Goal: Transaction & Acquisition: Purchase product/service

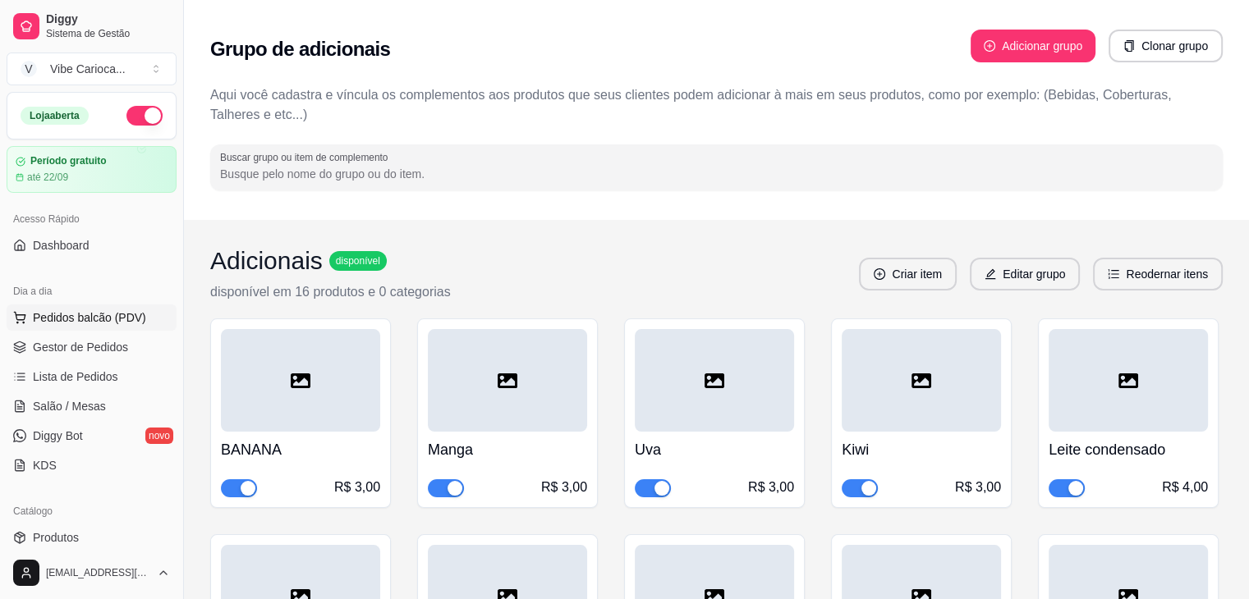
click at [102, 320] on span "Pedidos balcão (PDV)" at bounding box center [89, 318] width 113 height 16
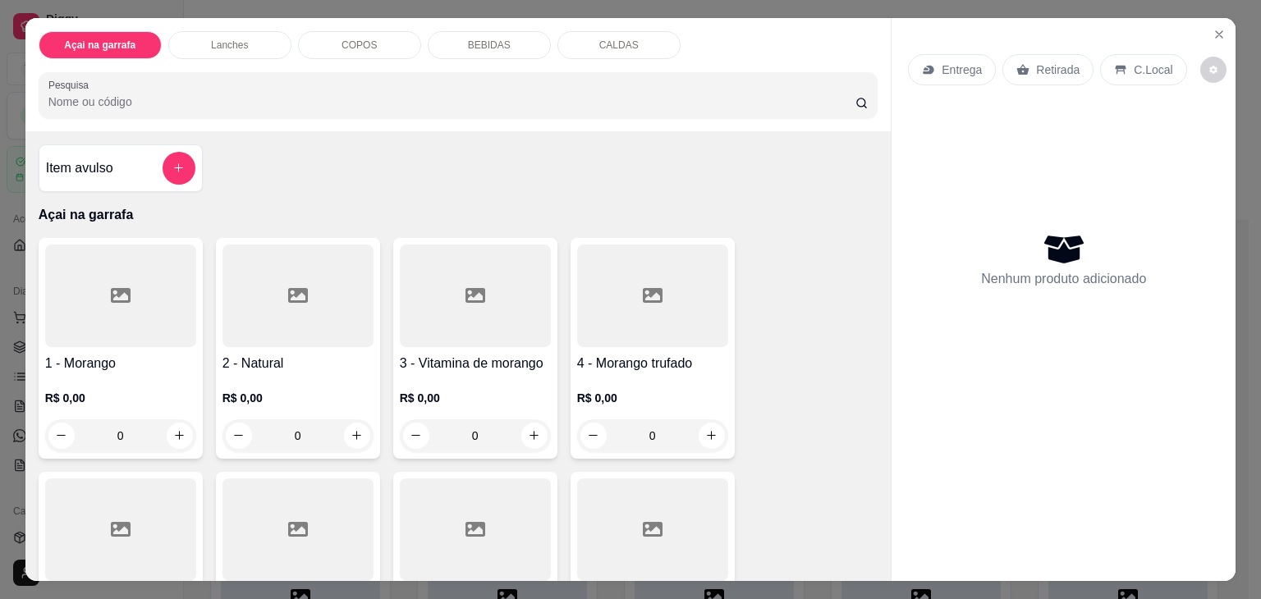
click at [474, 31] on div "BEBIDAS" at bounding box center [489, 45] width 123 height 28
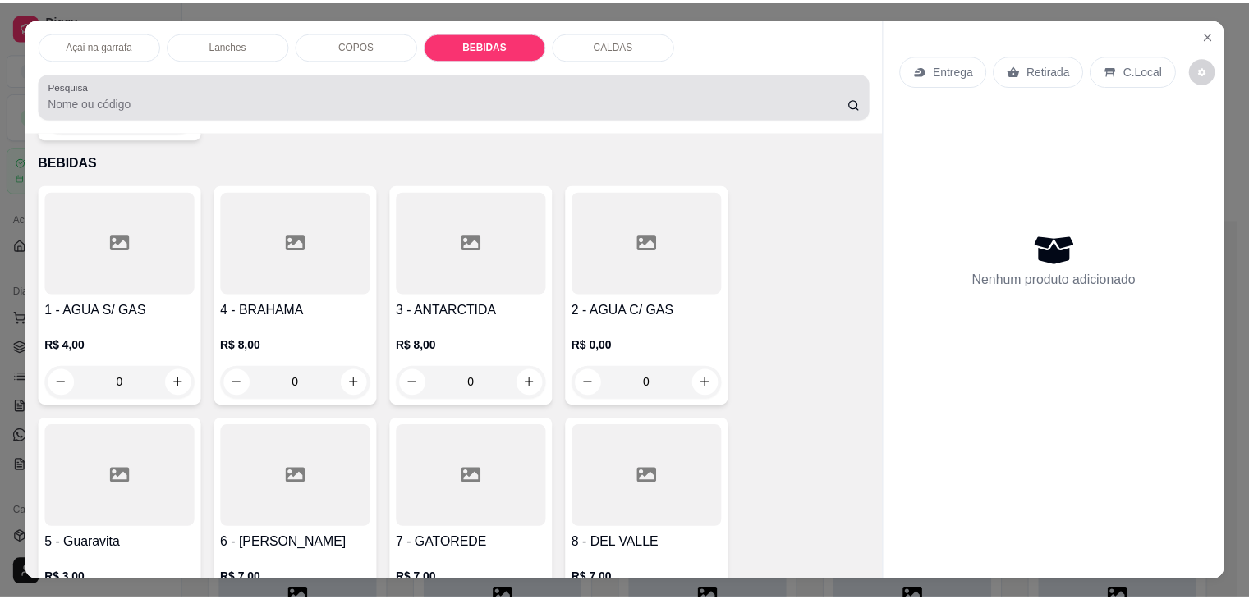
scroll to position [40, 0]
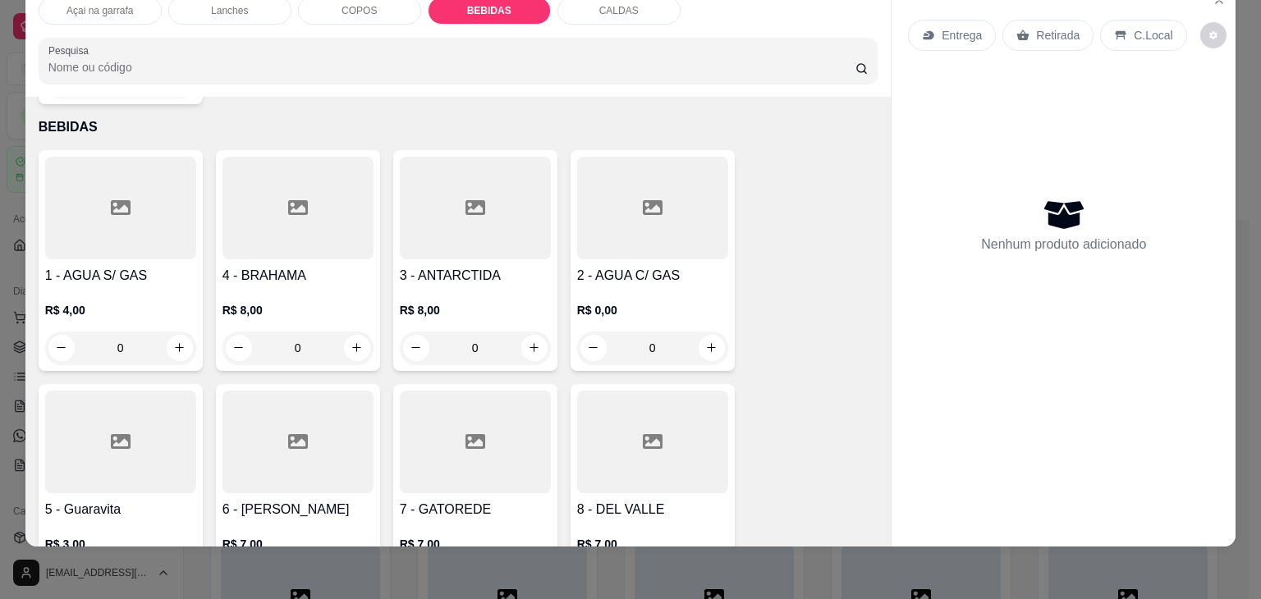
click at [123, 201] on div at bounding box center [120, 208] width 151 height 103
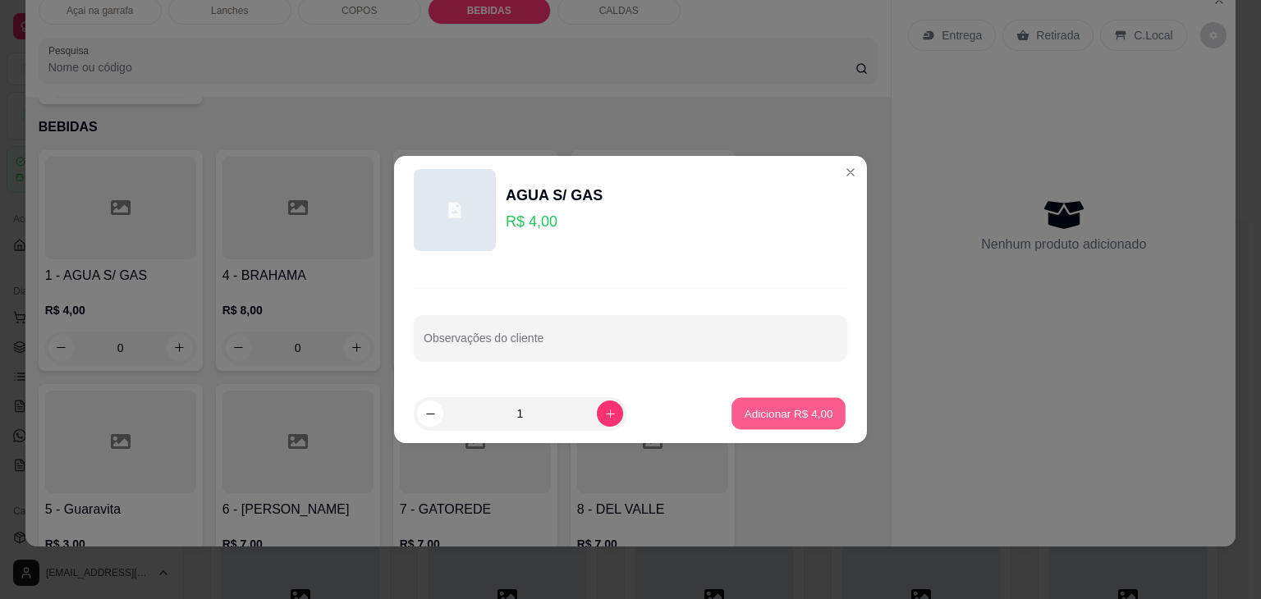
click at [763, 406] on p "Adicionar R$ 4,00" at bounding box center [788, 414] width 89 height 16
type input "1"
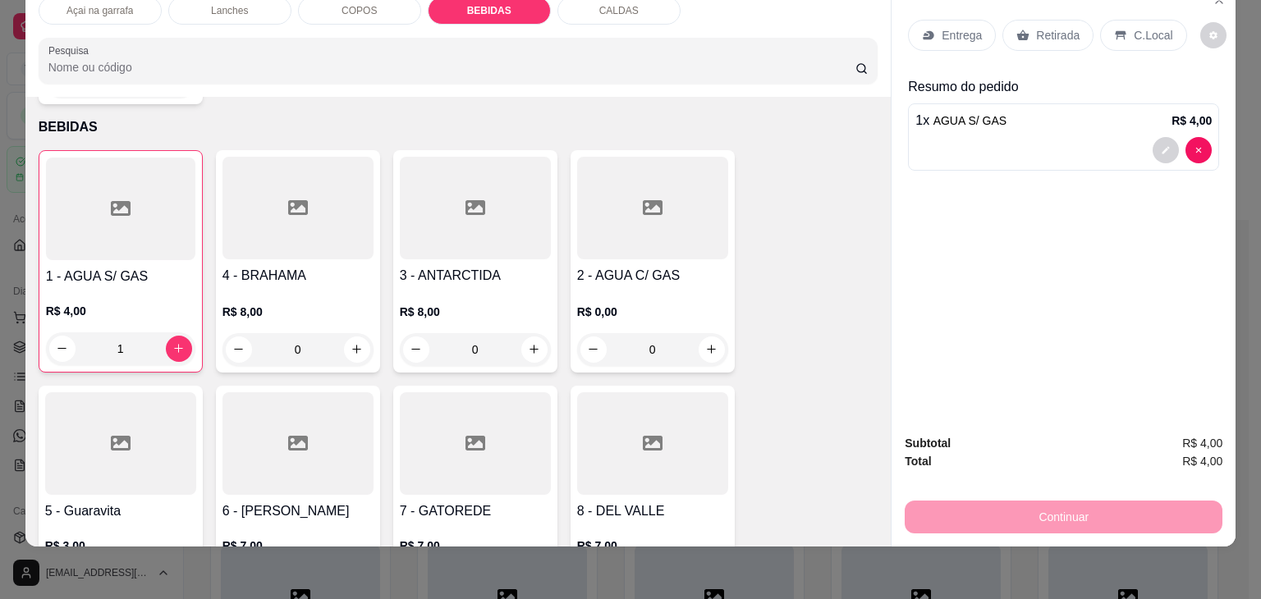
click at [1117, 26] on div "C.Local" at bounding box center [1143, 35] width 86 height 31
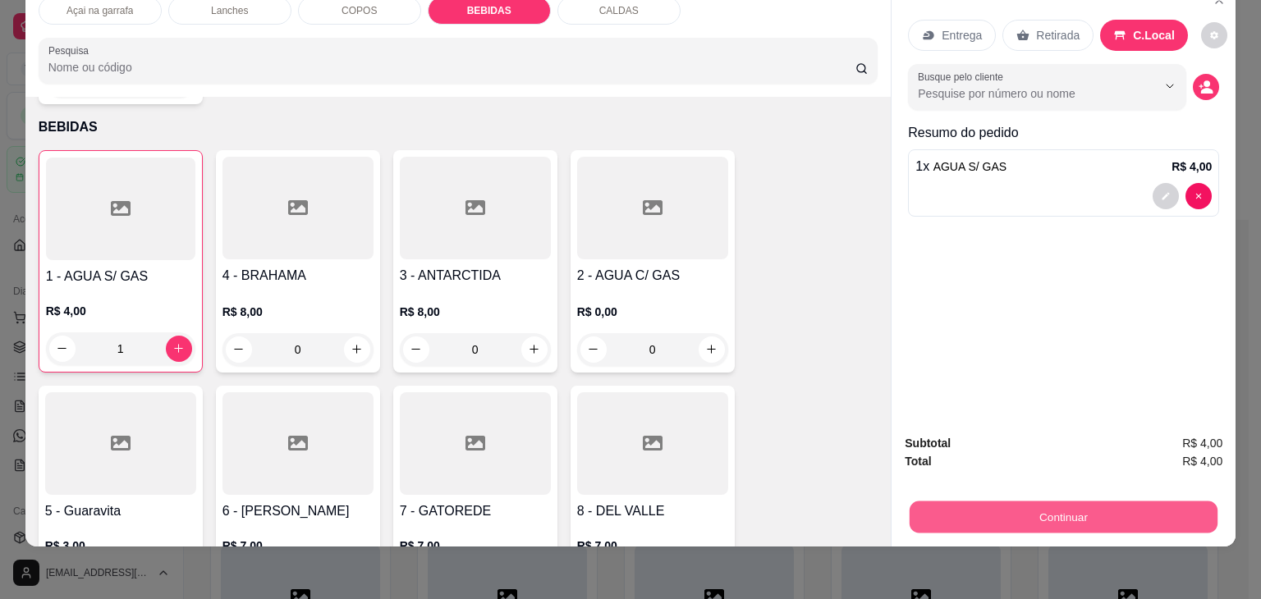
click at [1001, 506] on button "Continuar" at bounding box center [1064, 518] width 308 height 32
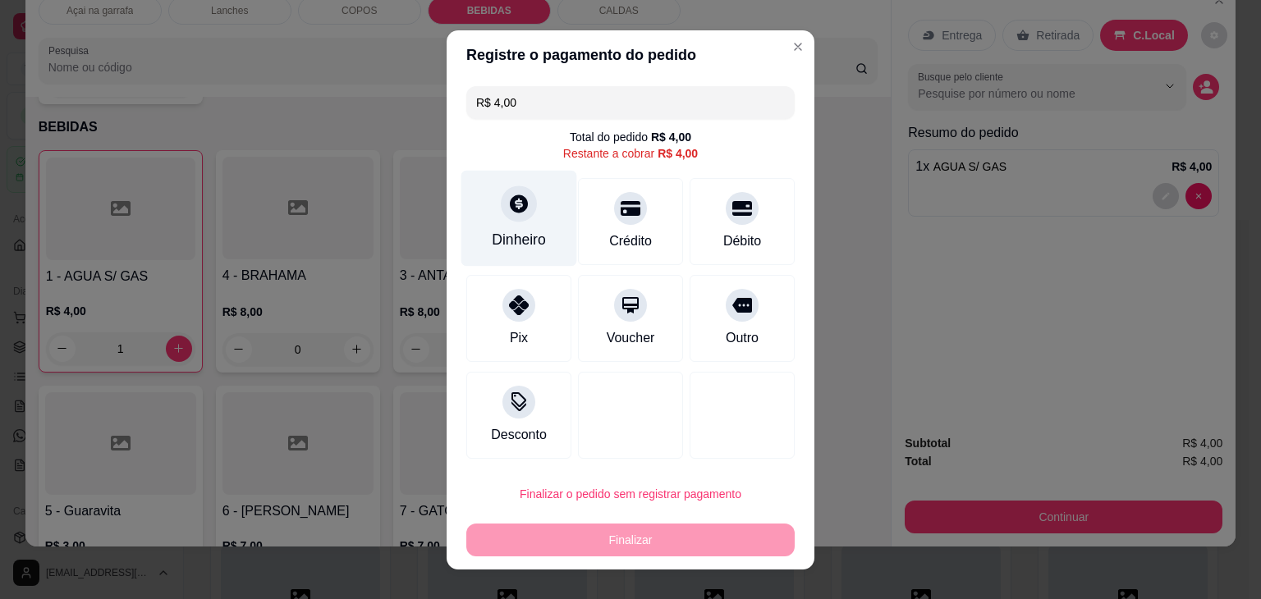
click at [493, 213] on div "Dinheiro" at bounding box center [519, 218] width 116 height 96
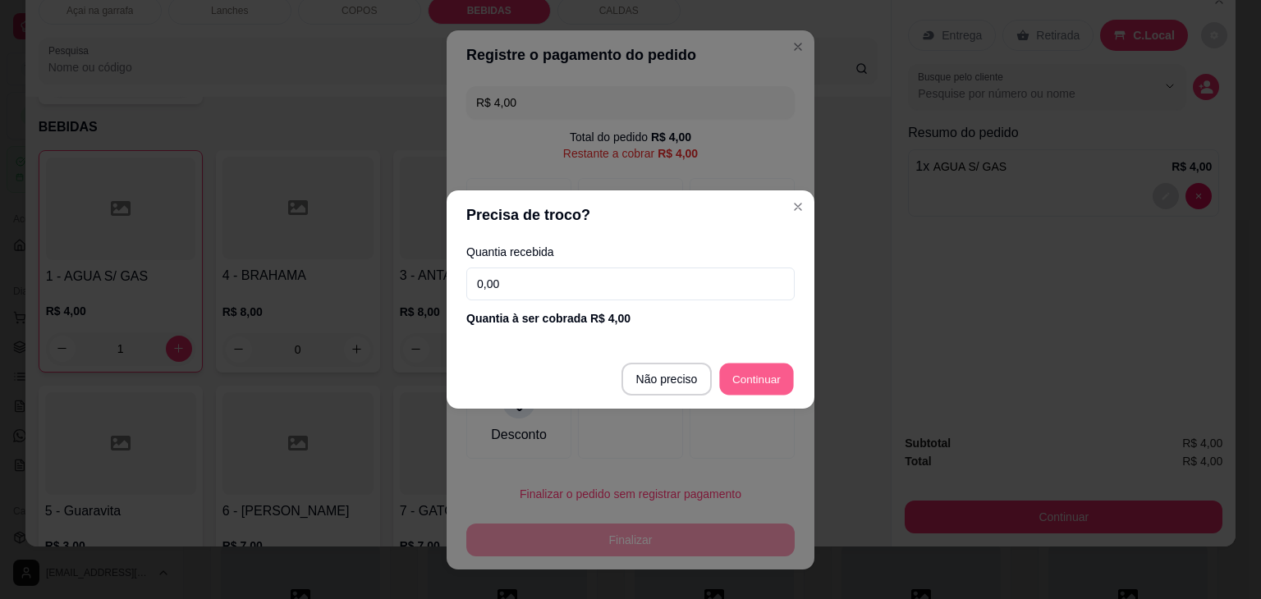
type input "R$ 0,00"
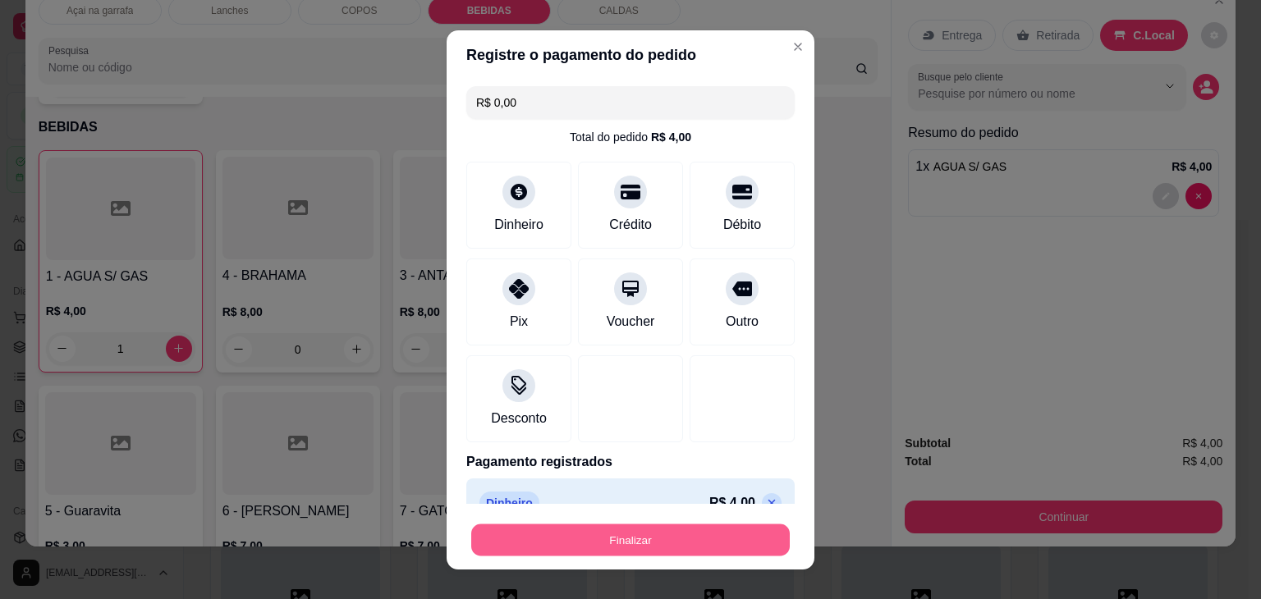
click at [553, 543] on button "Finalizar" at bounding box center [630, 540] width 319 height 32
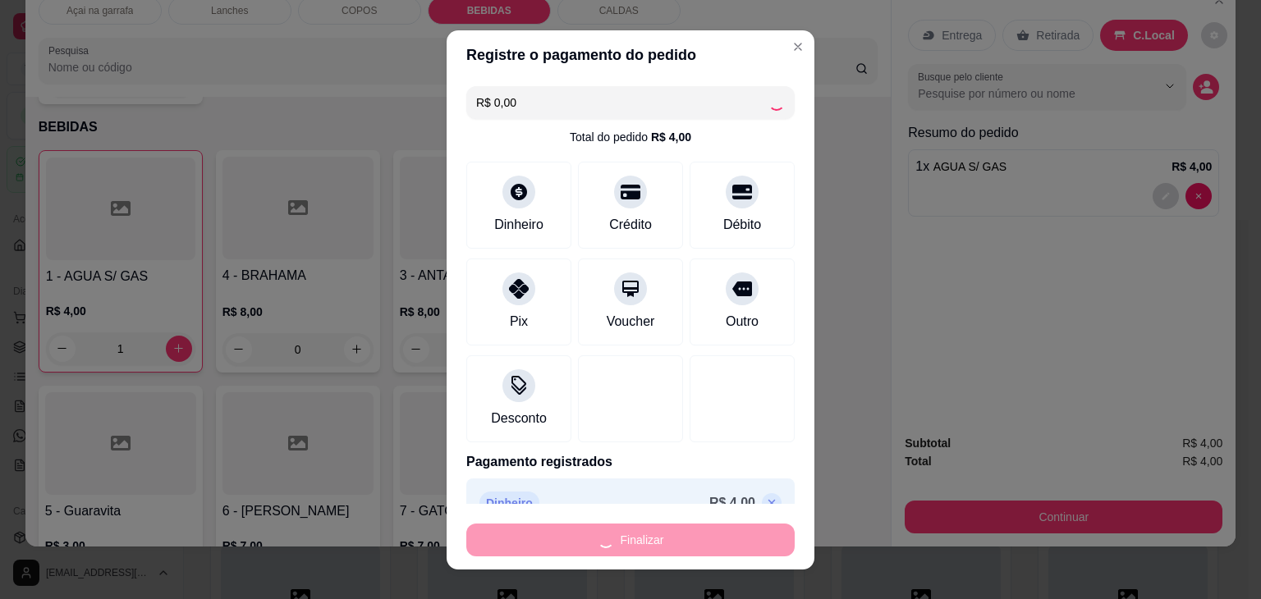
type input "0"
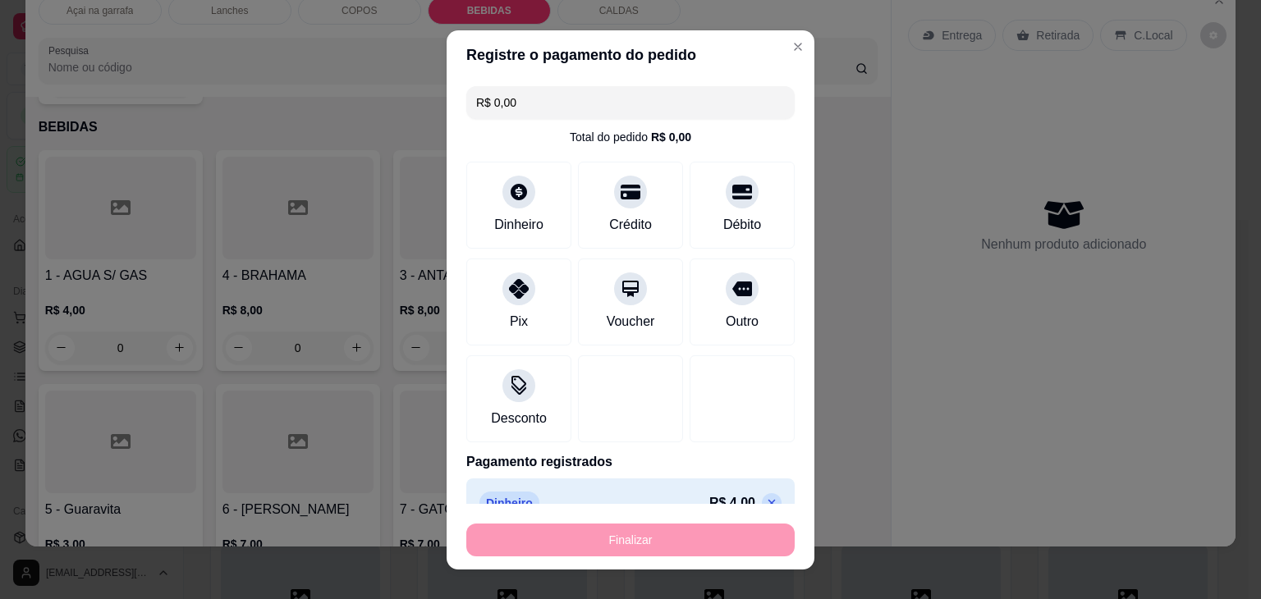
type input "-R$ 4,00"
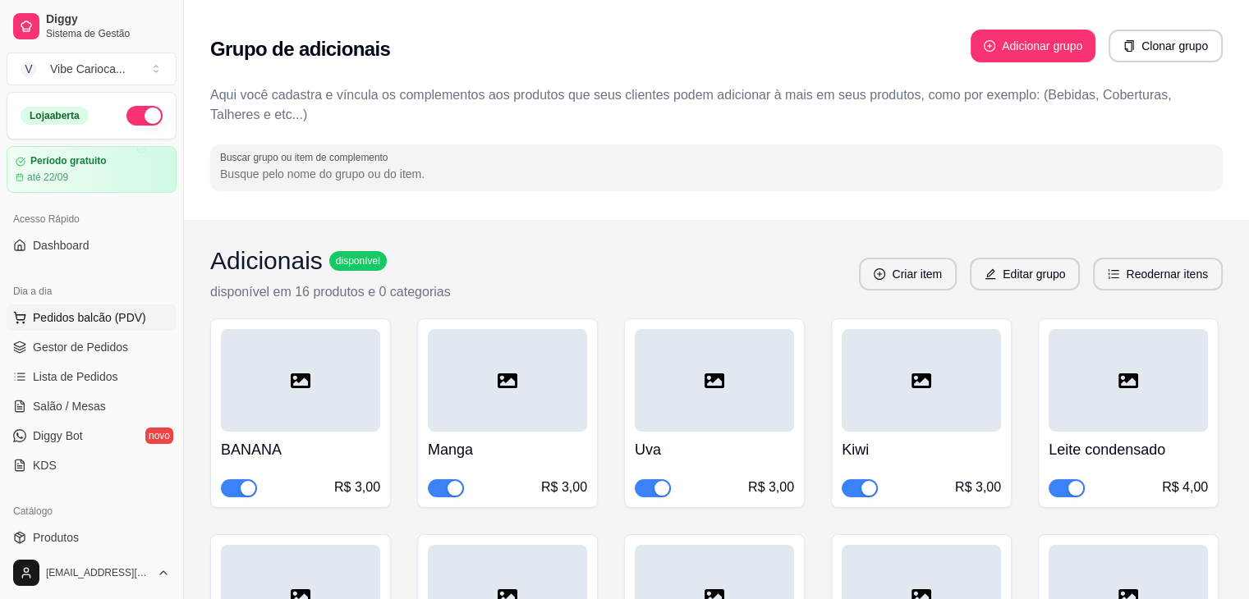
click at [42, 313] on span "Pedidos balcão (PDV)" at bounding box center [89, 318] width 113 height 16
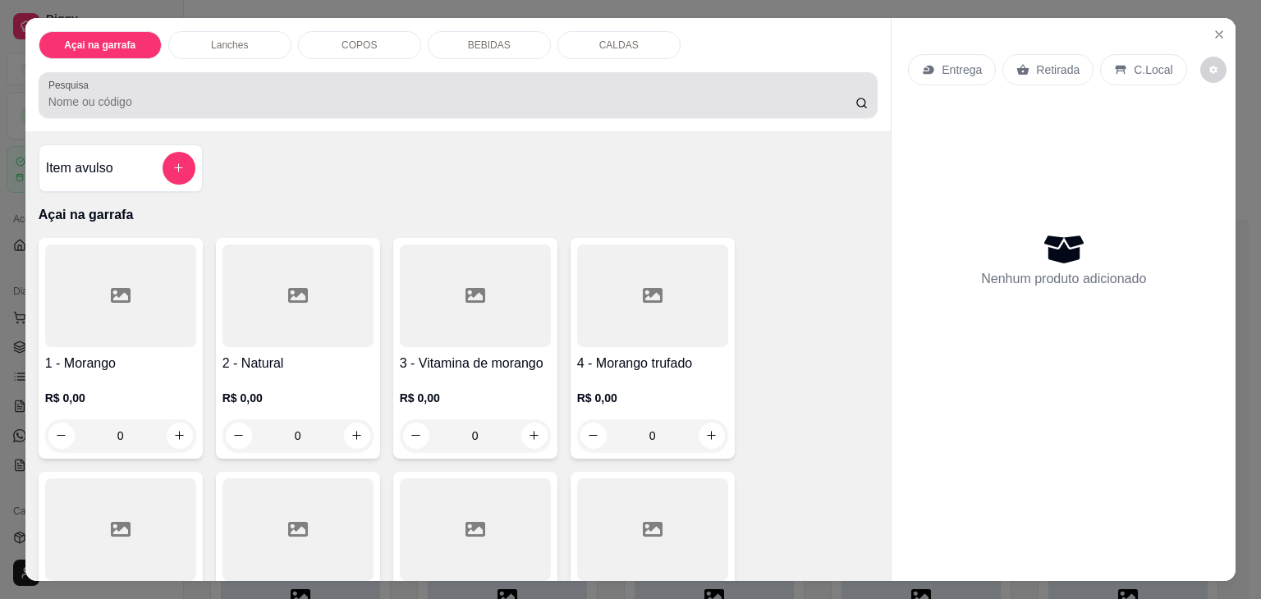
click at [161, 94] on input "Pesquisa" at bounding box center [451, 102] width 807 height 16
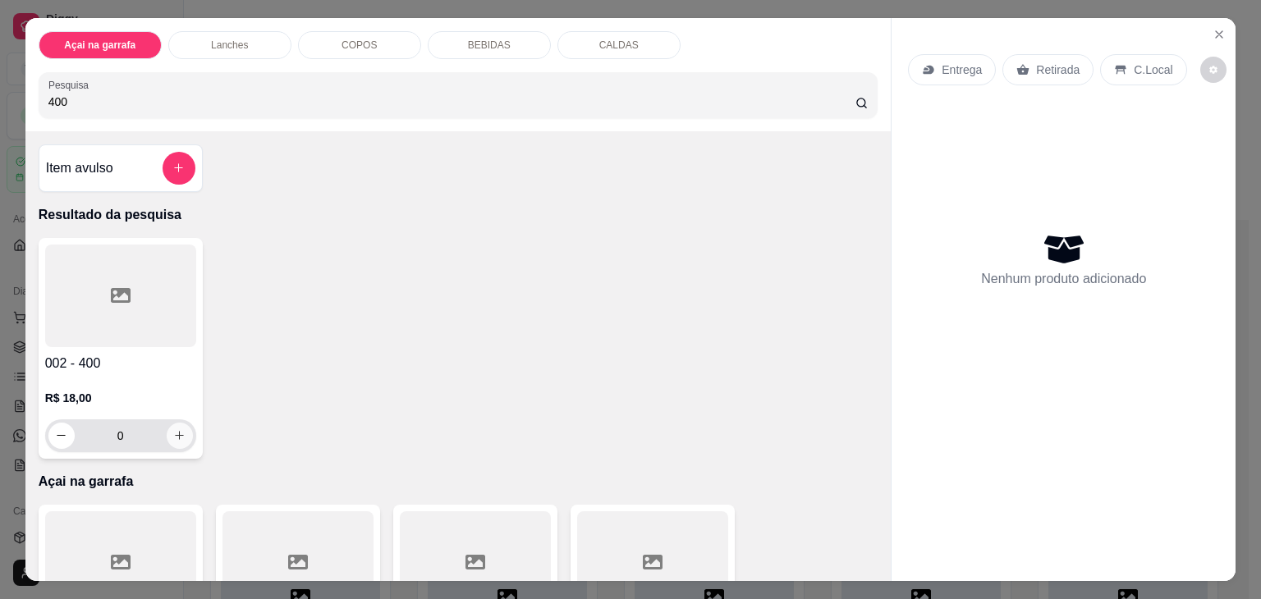
type input "400"
click at [173, 431] on icon "increase-product-quantity" at bounding box center [179, 435] width 12 height 12
type input "1"
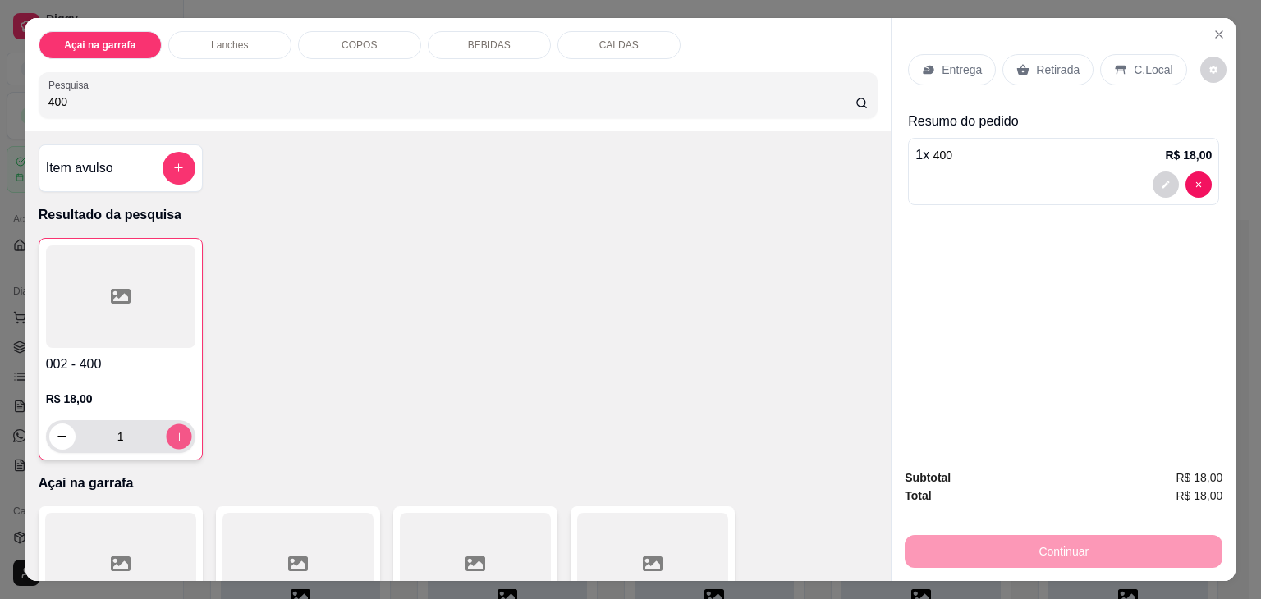
click at [172, 431] on icon "increase-product-quantity" at bounding box center [178, 437] width 12 height 12
type input "2"
click at [177, 162] on icon "add-separate-item" at bounding box center [178, 168] width 12 height 12
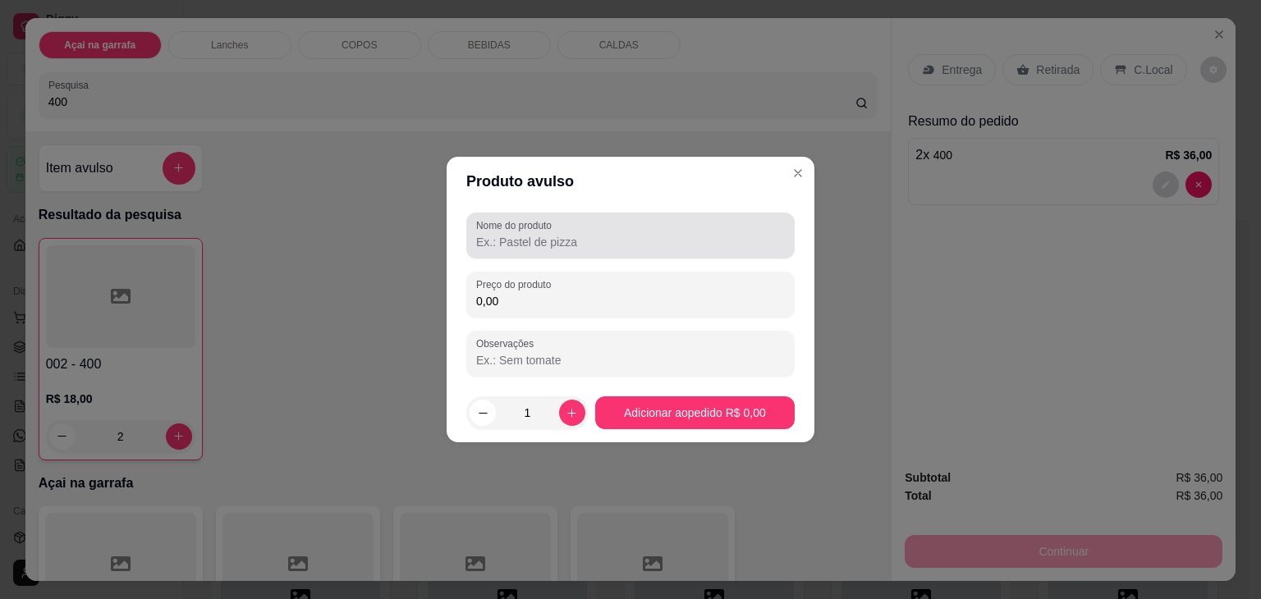
click at [519, 255] on div "Nome do produto" at bounding box center [630, 236] width 328 height 46
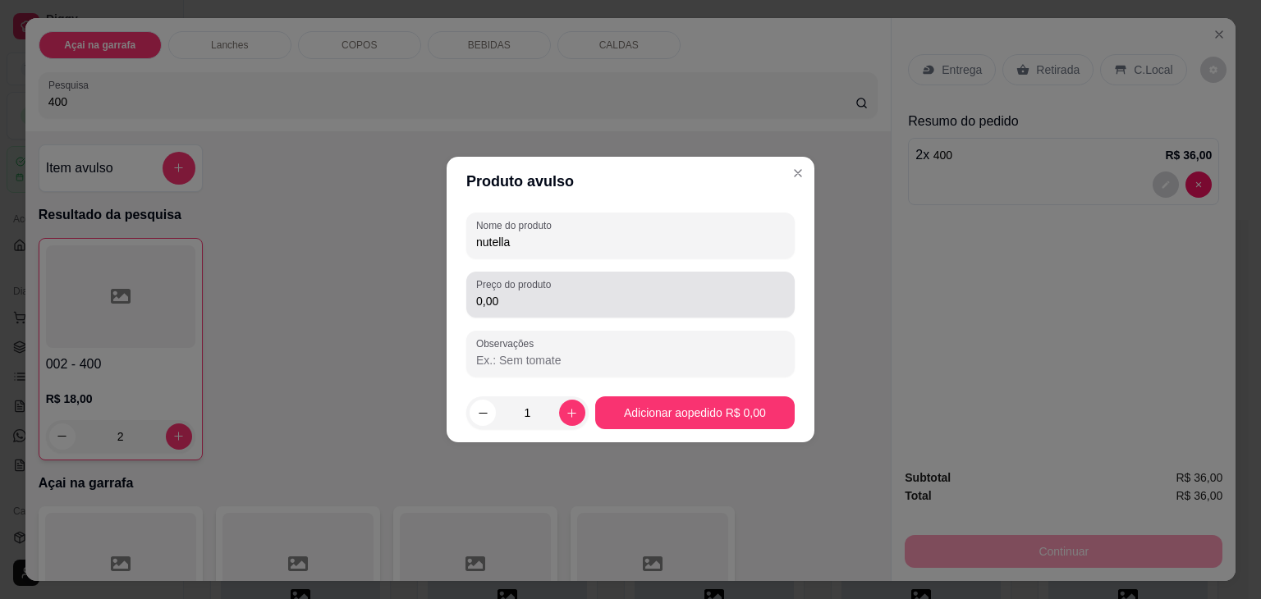
type input "nutella"
click at [546, 291] on label "Preço do produto" at bounding box center [516, 284] width 80 height 14
click at [546, 293] on input "0,00" at bounding box center [630, 301] width 309 height 16
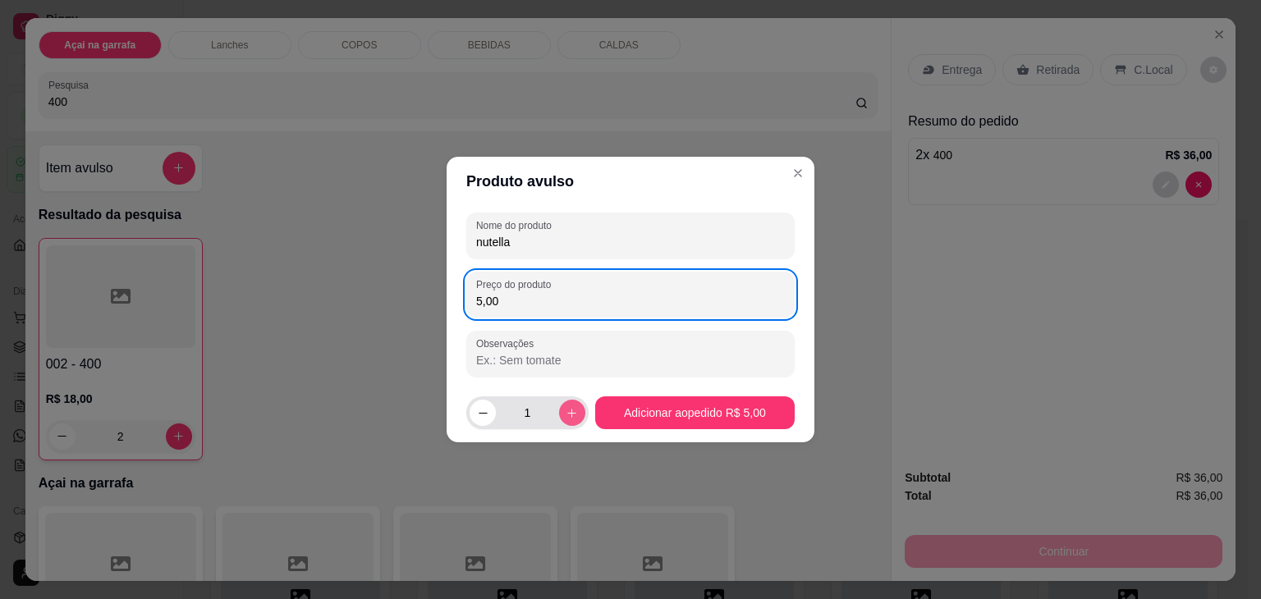
type input "5,00"
click at [571, 409] on icon "increase-product-quantity" at bounding box center [572, 413] width 12 height 12
type input "2"
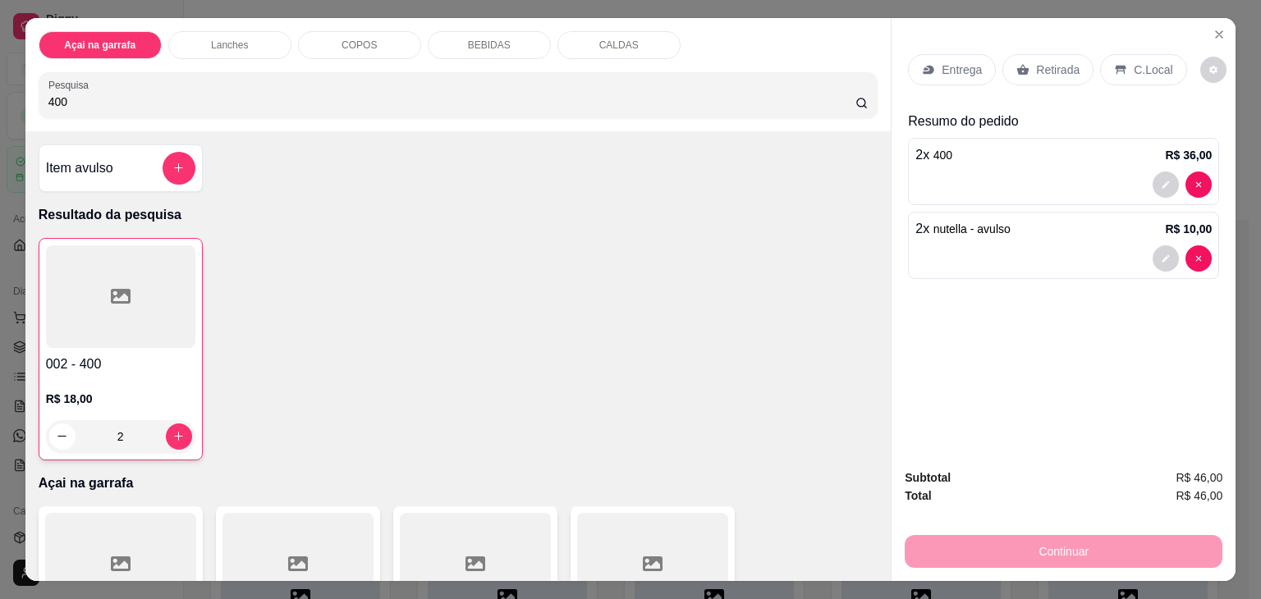
click at [1134, 70] on p "C.Local" at bounding box center [1153, 70] width 39 height 16
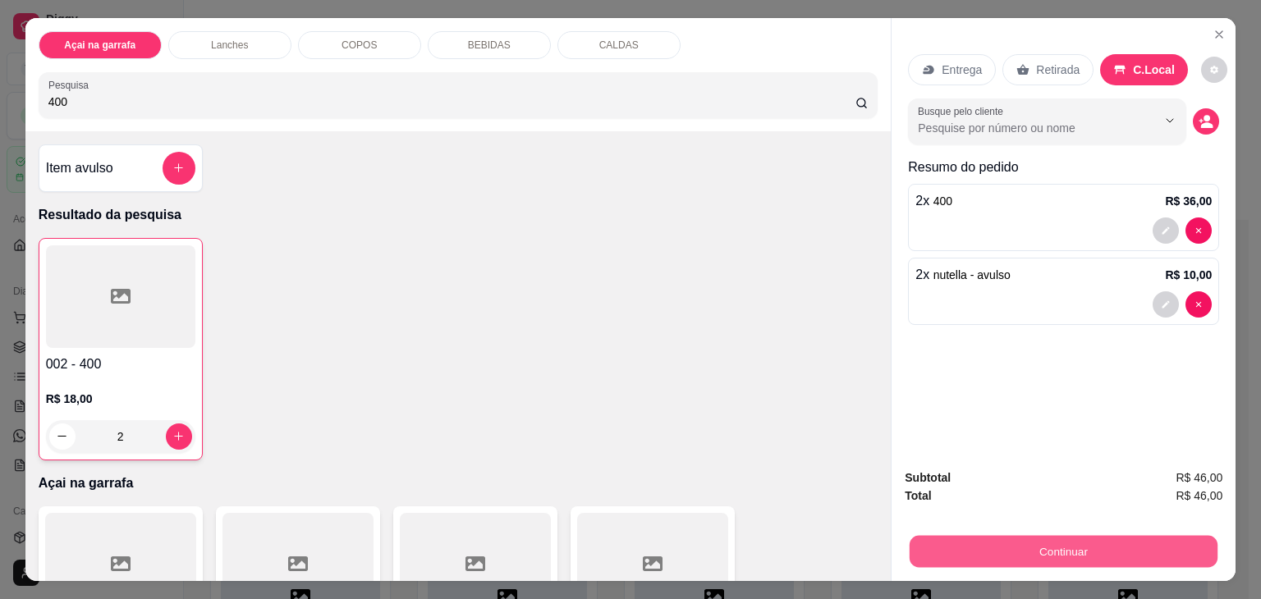
click at [1025, 553] on button "Continuar" at bounding box center [1064, 552] width 308 height 32
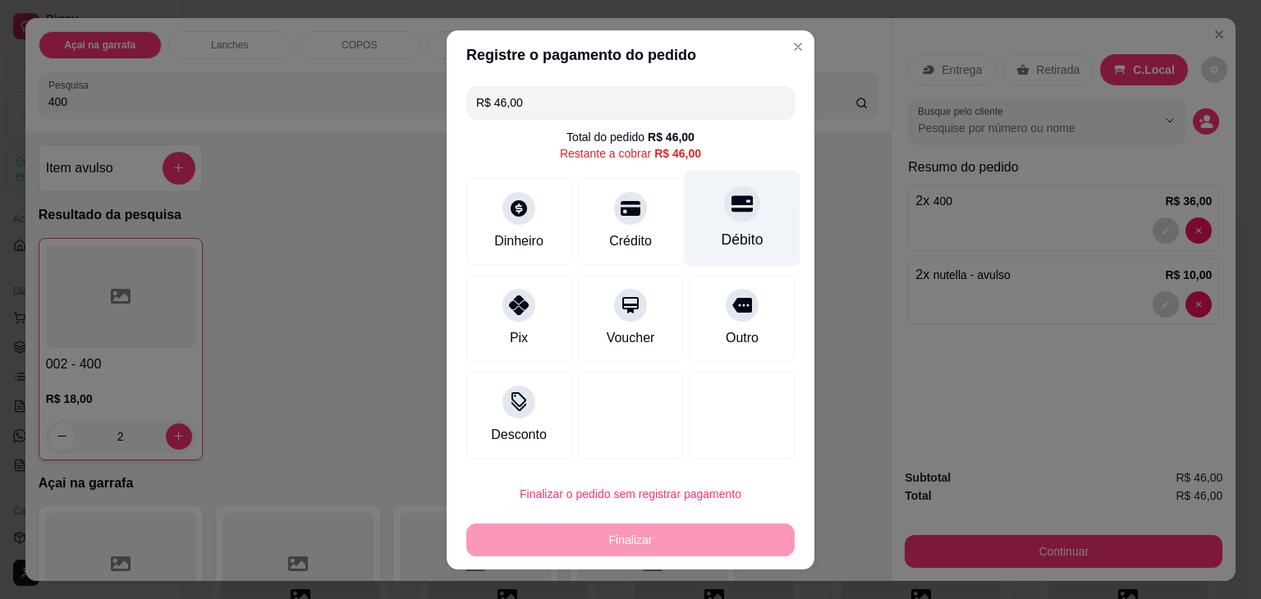
click at [713, 222] on div "Débito" at bounding box center [743, 218] width 116 height 96
type input "R$ 0,00"
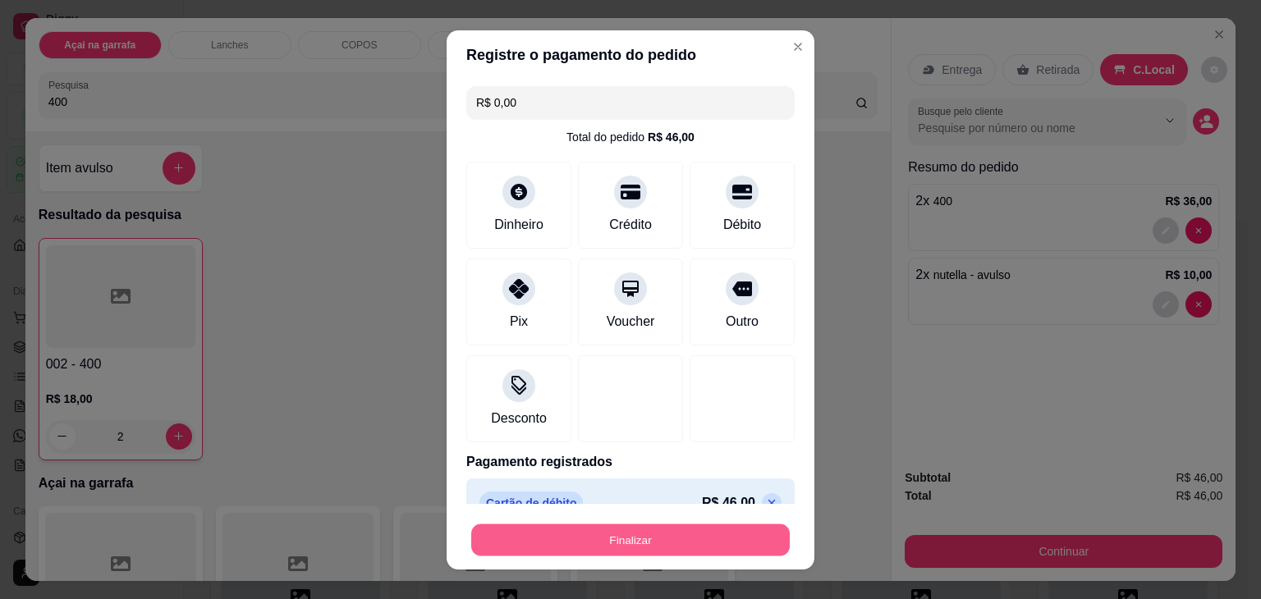
click at [635, 533] on button "Finalizar" at bounding box center [630, 540] width 319 height 32
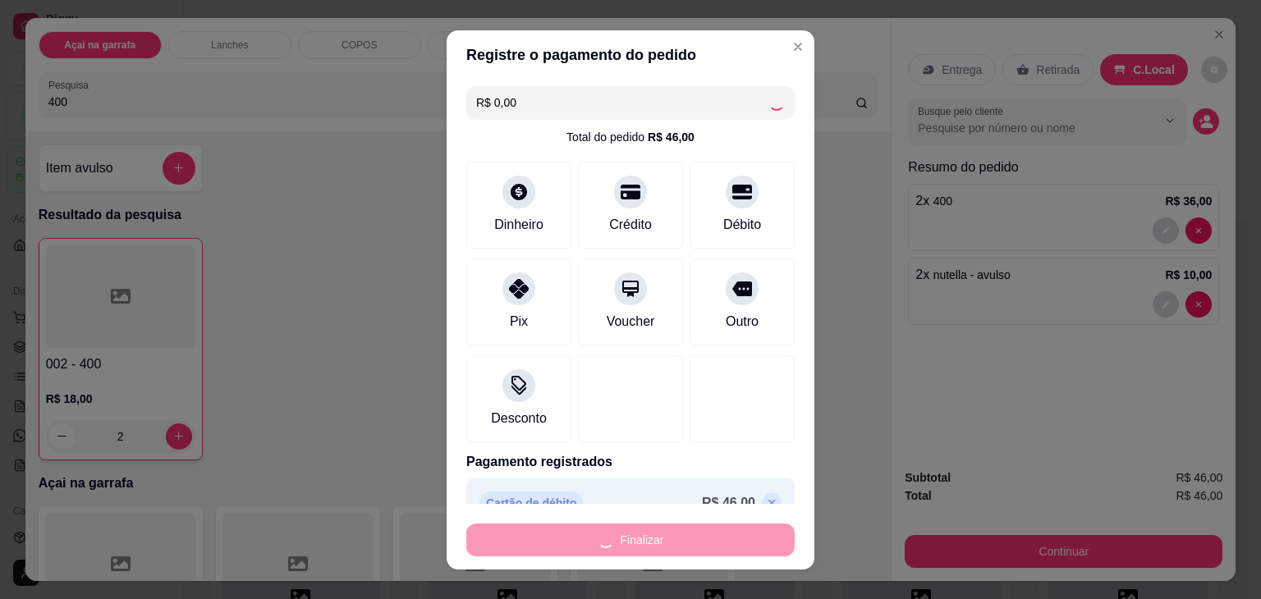
type input "0"
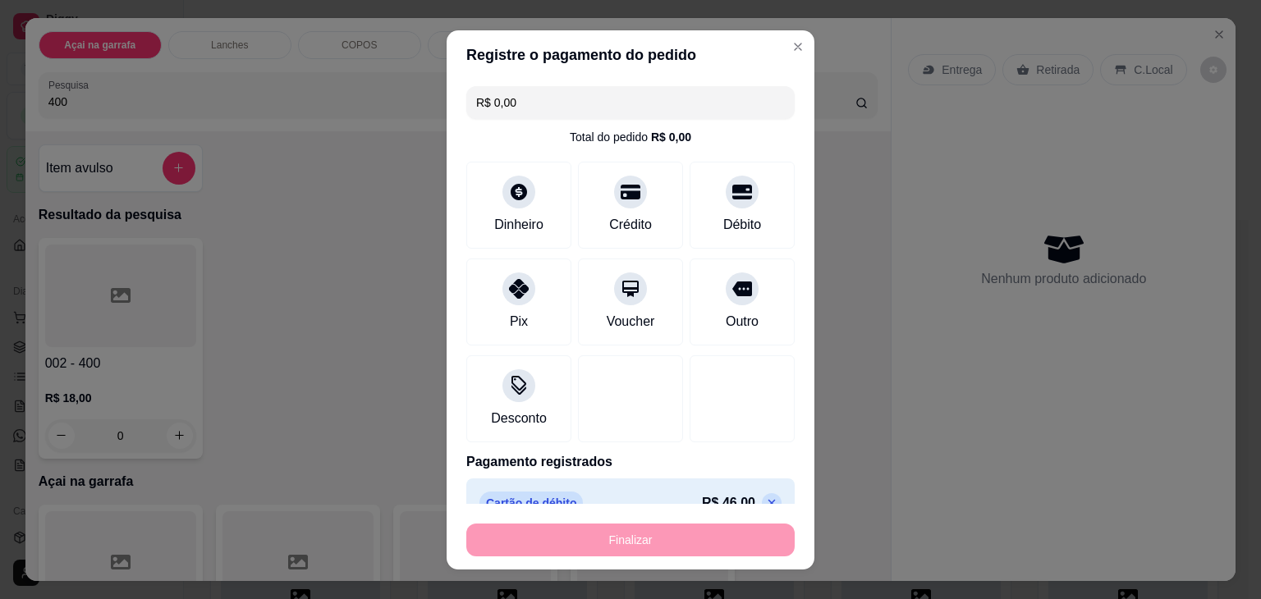
type input "-R$ 46,00"
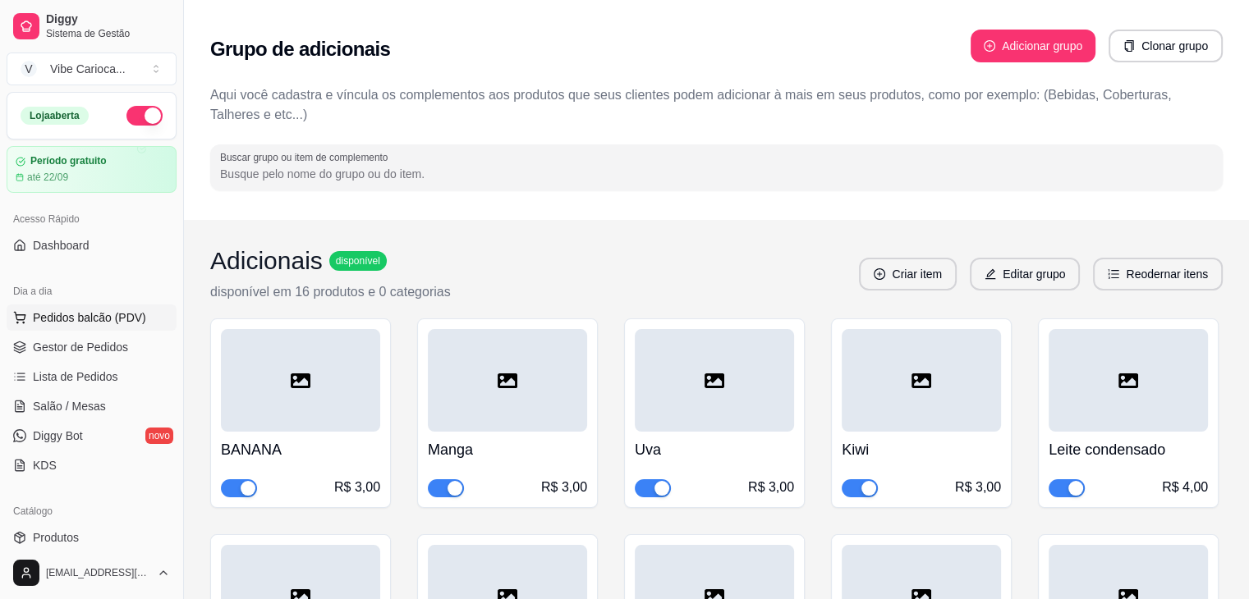
click at [126, 322] on span "Pedidos balcão (PDV)" at bounding box center [89, 318] width 113 height 16
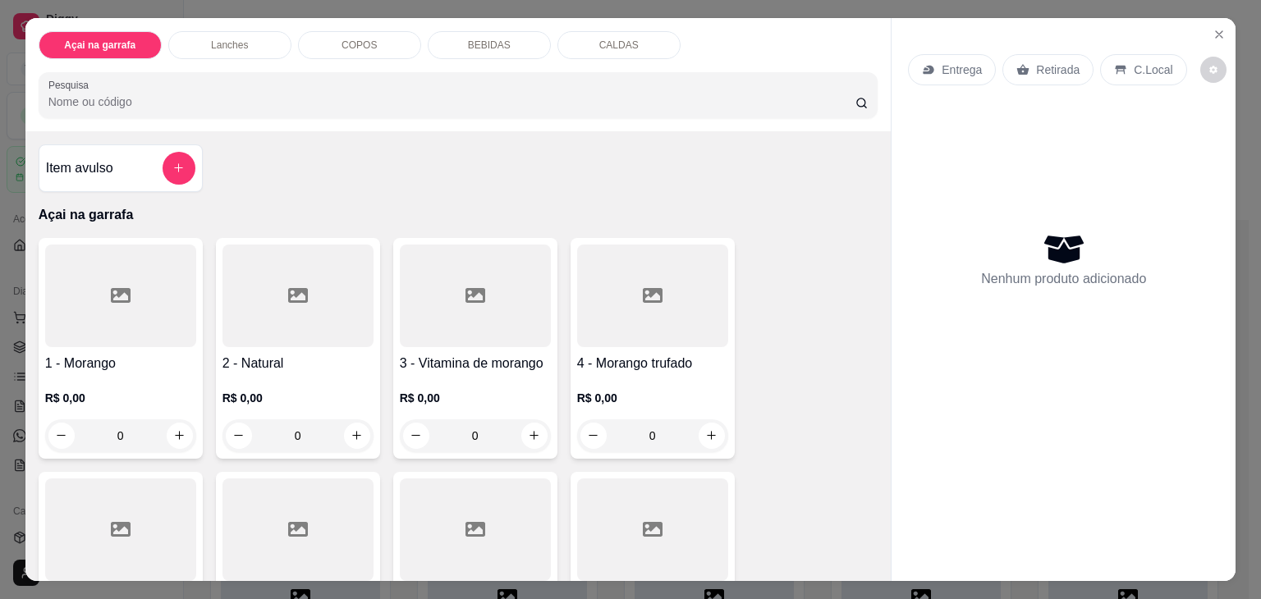
click at [216, 98] on input "Pesquisa" at bounding box center [451, 102] width 807 height 16
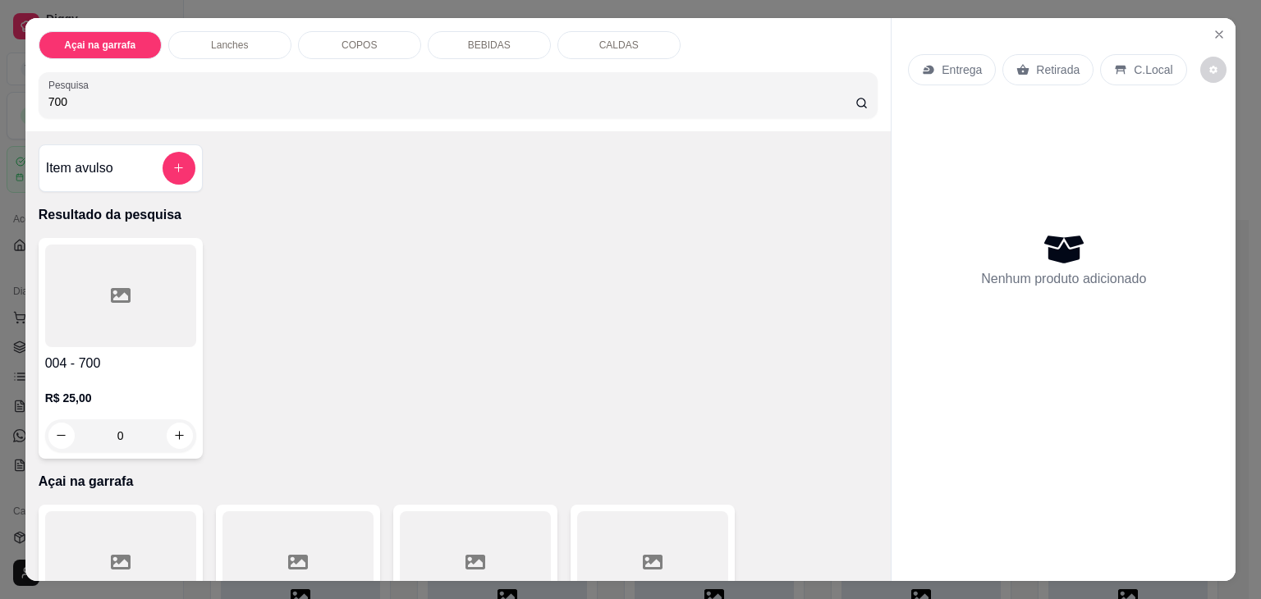
type input "700"
click at [111, 290] on icon at bounding box center [121, 295] width 20 height 15
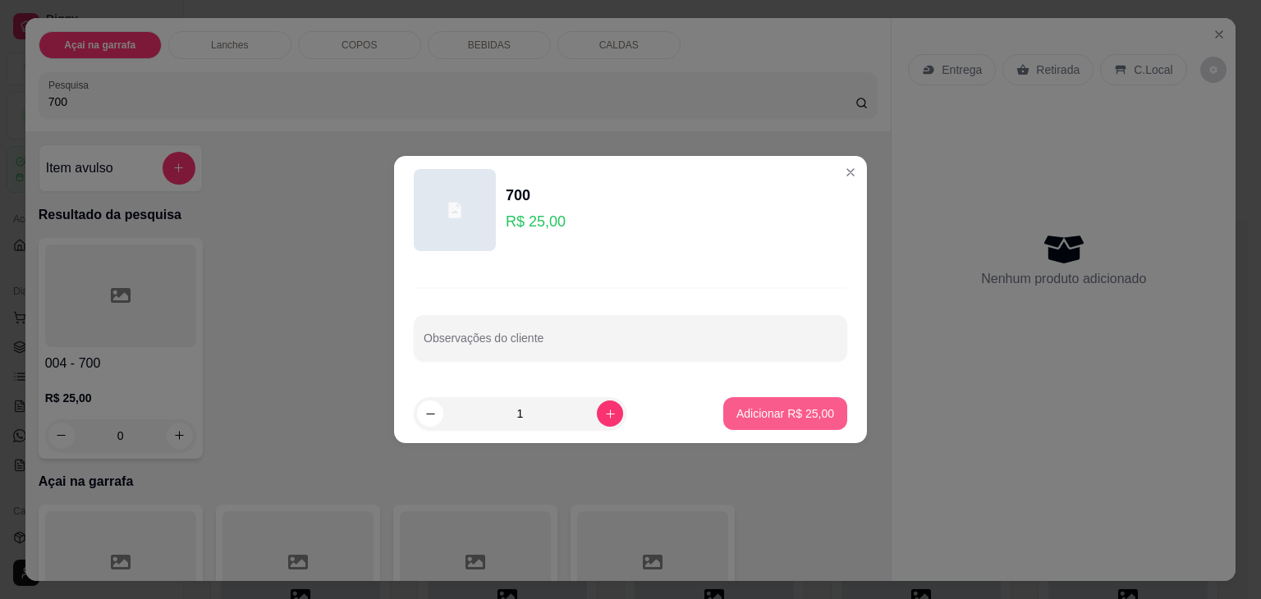
click at [742, 416] on p "Adicionar R$ 25,00" at bounding box center [785, 414] width 98 height 16
type input "1"
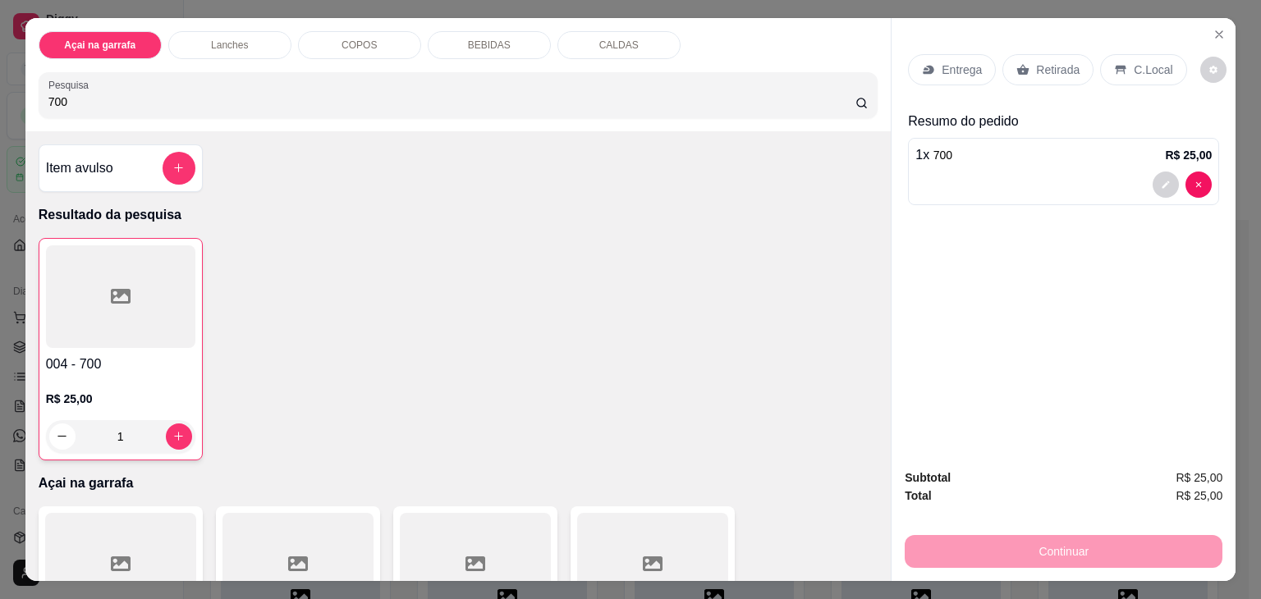
click at [1134, 62] on p "C.Local" at bounding box center [1153, 70] width 39 height 16
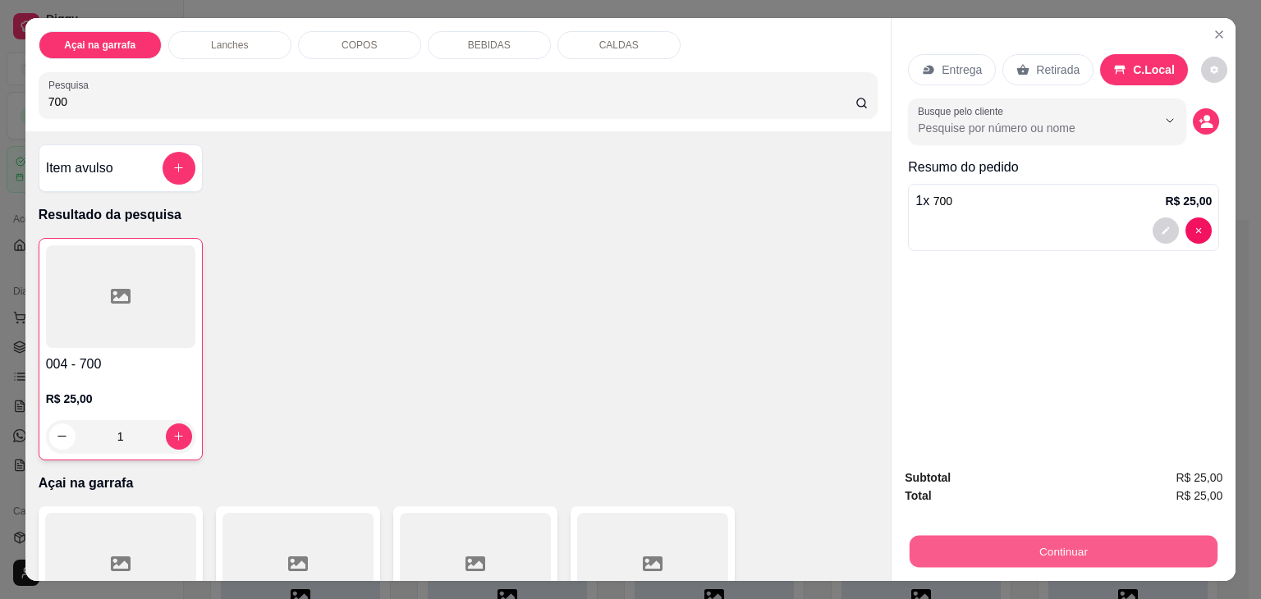
click at [1026, 548] on button "Continuar" at bounding box center [1064, 552] width 308 height 32
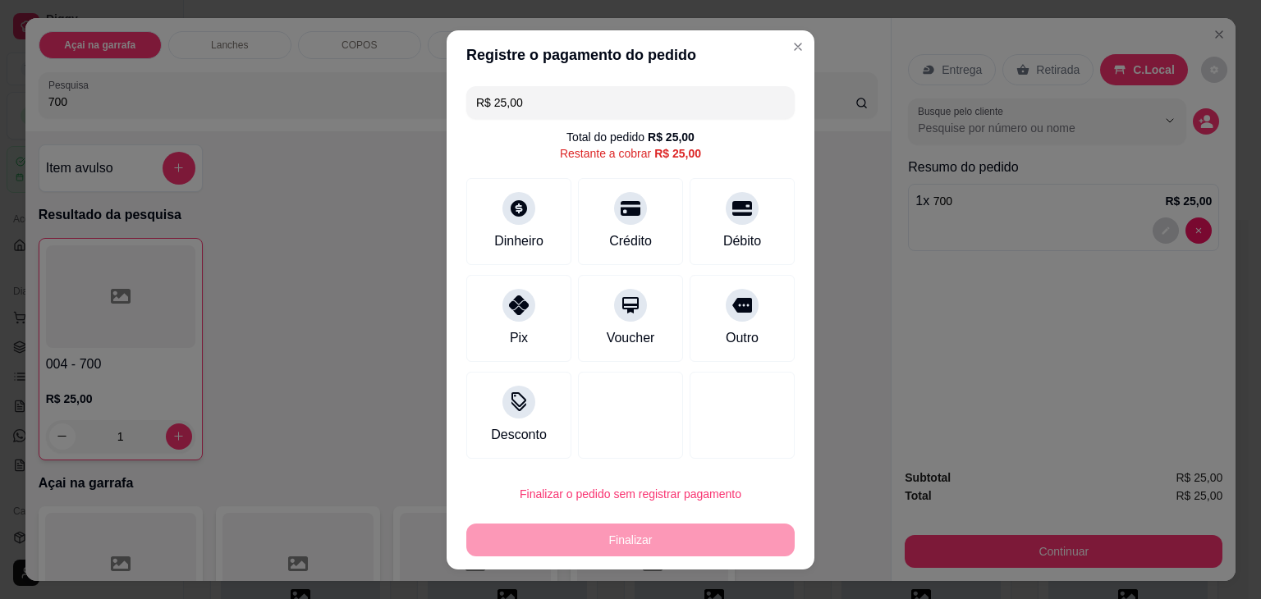
click at [701, 168] on div "R$ 25,00 Total do pedido R$ 25,00 Restante a cobrar R$ 25,00 Dinheiro Crédito D…" at bounding box center [631, 272] width 368 height 385
click at [700, 208] on div "Débito" at bounding box center [743, 218] width 116 height 96
type input "R$ 0,00"
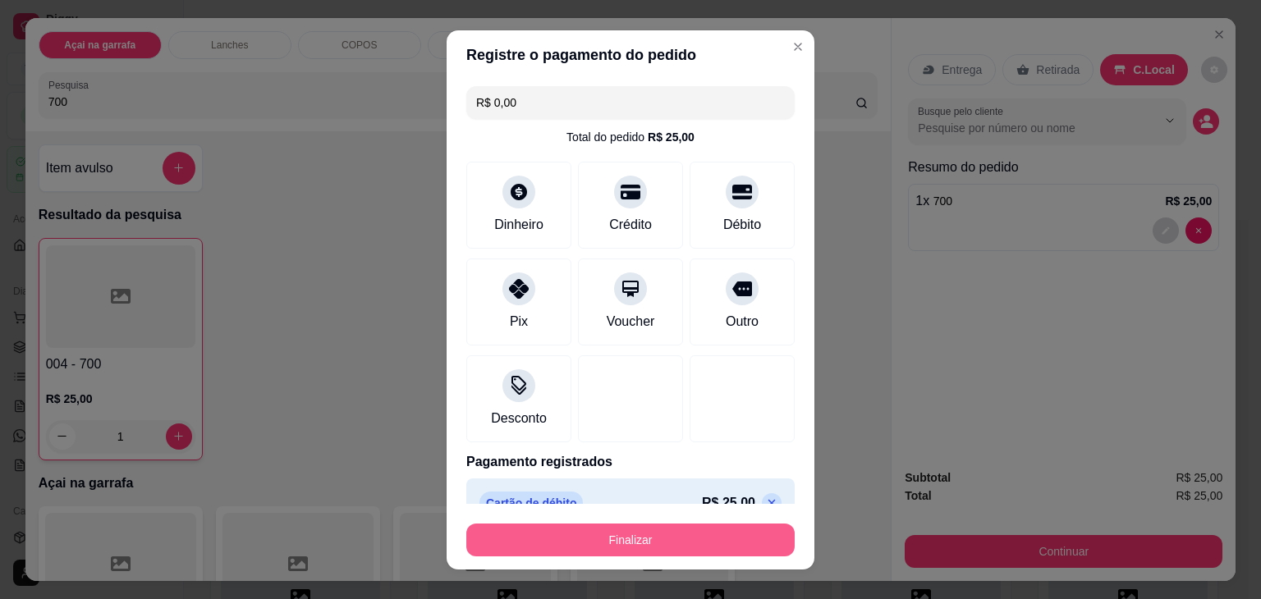
click at [611, 539] on button "Finalizar" at bounding box center [630, 540] width 328 height 33
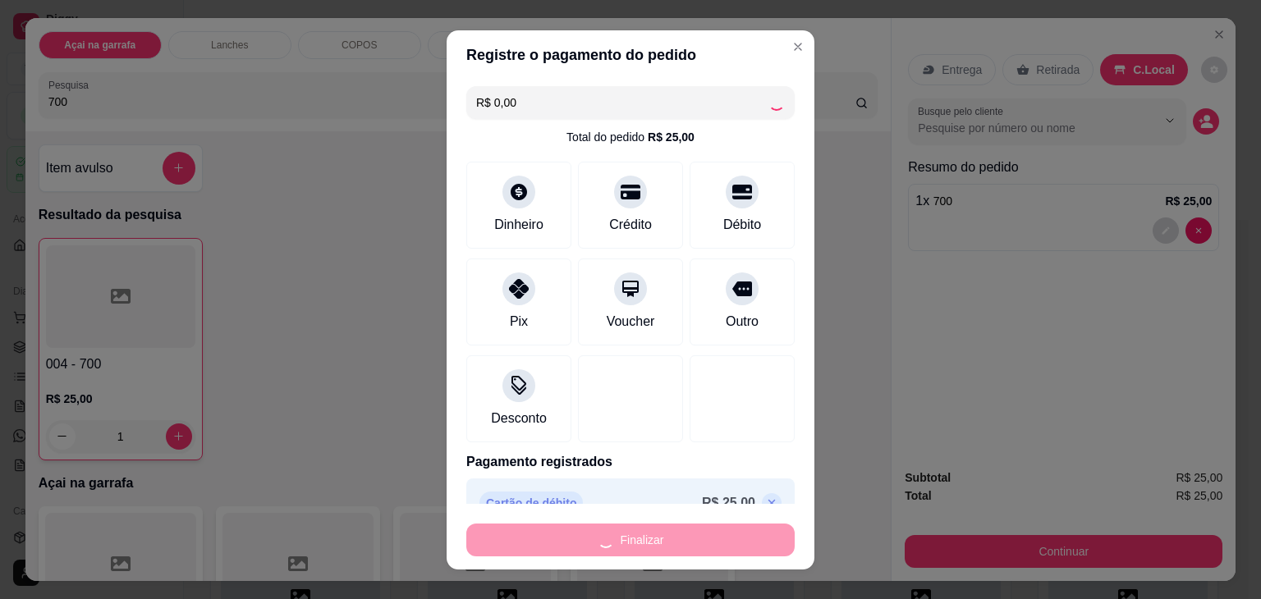
type input "0"
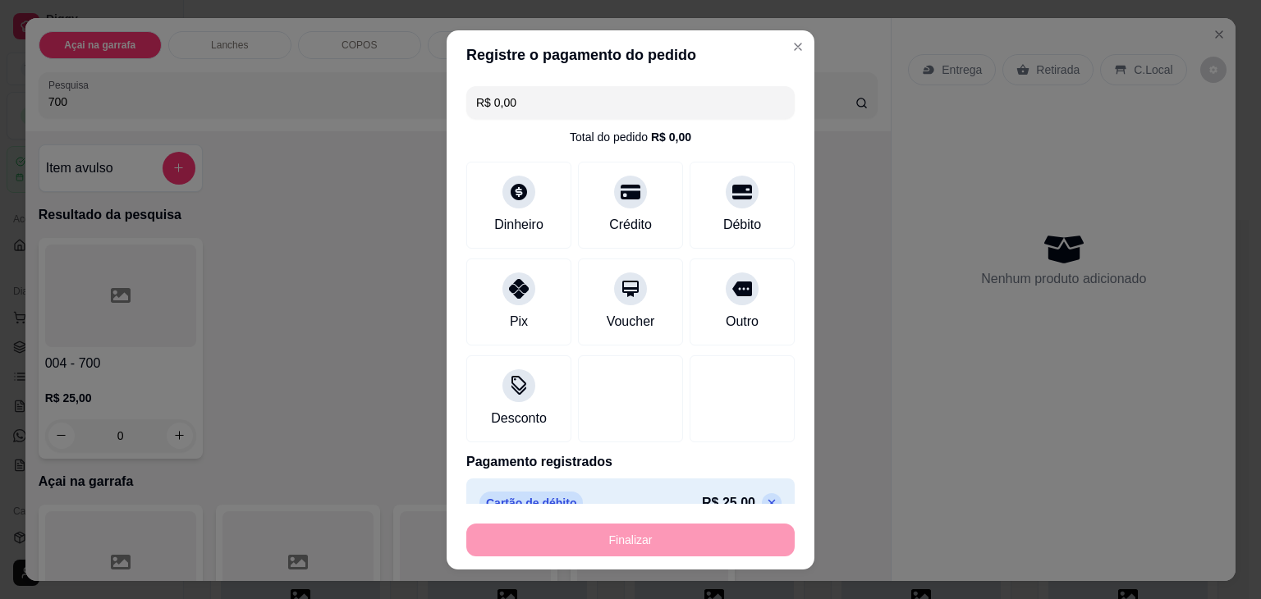
type input "-R$ 25,00"
